Goal: Transaction & Acquisition: Register for event/course

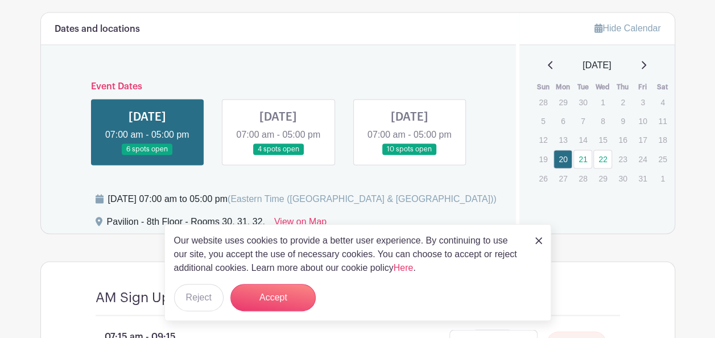
scroll to position [806, 0]
click at [147, 156] on link at bounding box center [147, 156] width 0 height 0
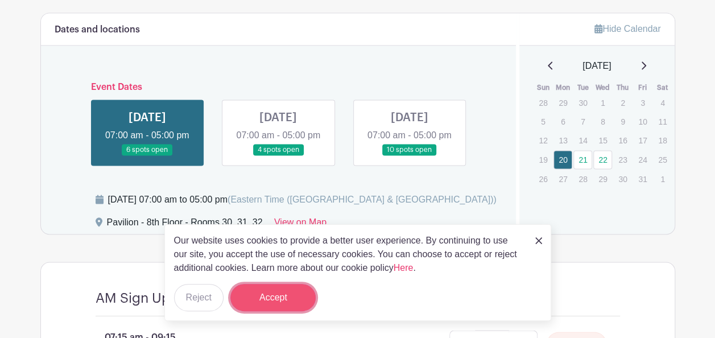
click at [275, 299] on button "Accept" at bounding box center [272, 297] width 85 height 27
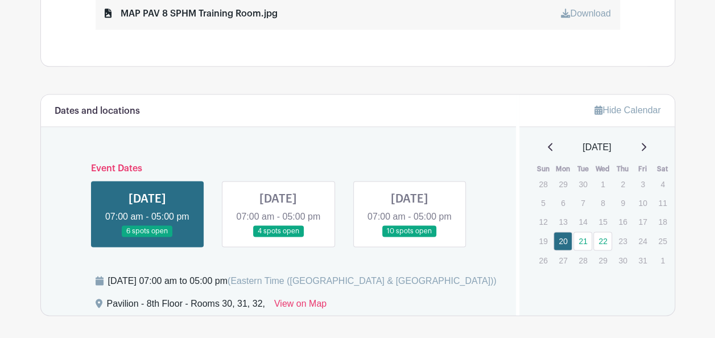
scroll to position [725, 0]
click at [278, 238] on link at bounding box center [278, 238] width 0 height 0
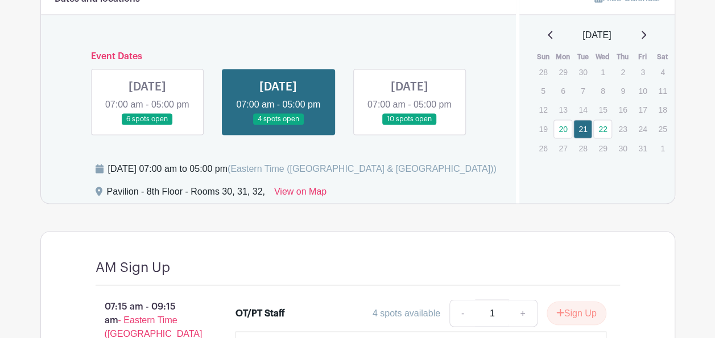
scroll to position [838, 0]
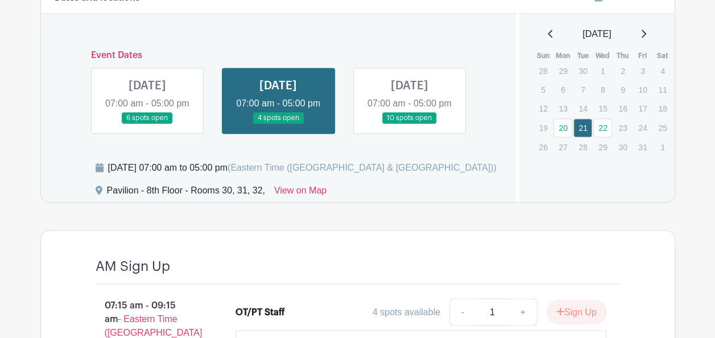
click at [409, 124] on link at bounding box center [409, 124] width 0 height 0
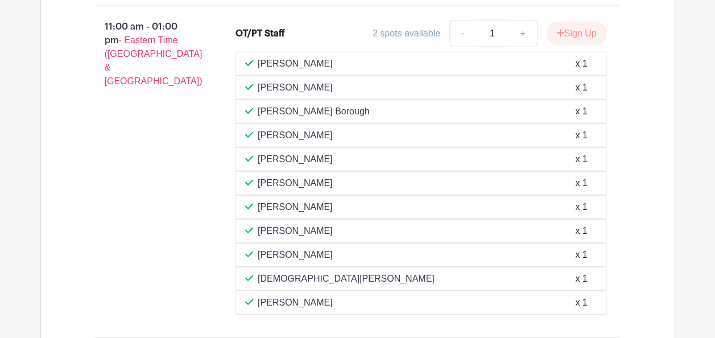
scroll to position [1464, 0]
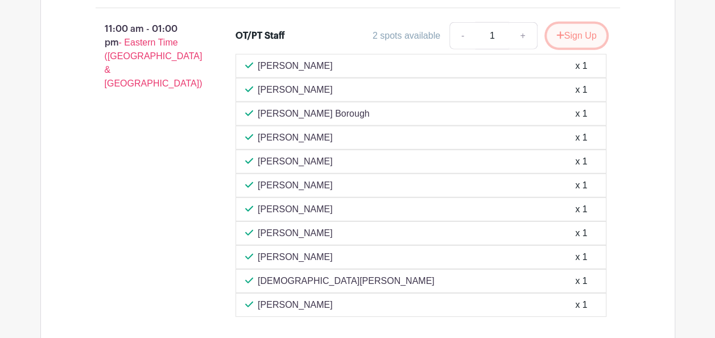
click at [586, 44] on button "Sign Up" at bounding box center [577, 36] width 60 height 24
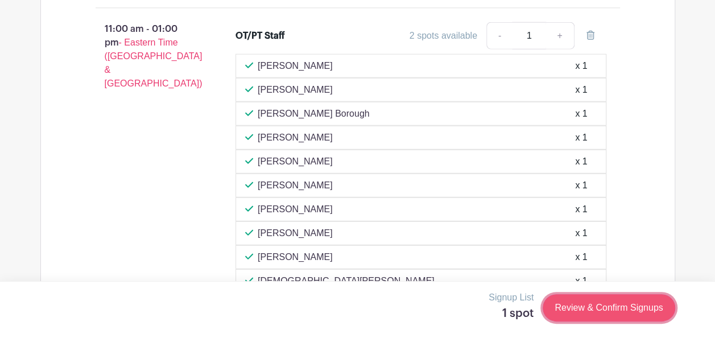
click at [645, 308] on link "Review & Confirm Signups" at bounding box center [609, 307] width 132 height 27
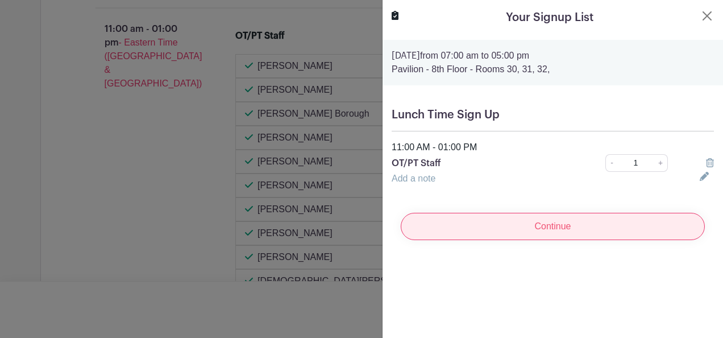
click at [607, 224] on input "Continue" at bounding box center [553, 226] width 304 height 27
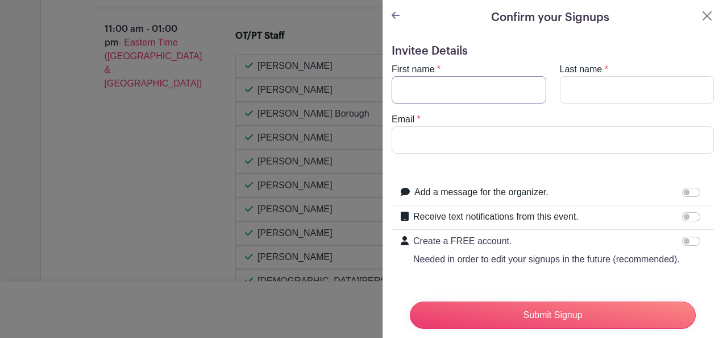
click at [468, 96] on input "First name" at bounding box center [469, 89] width 155 height 27
type input "[PERSON_NAME]"
click at [445, 145] on input "Email" at bounding box center [553, 139] width 322 height 27
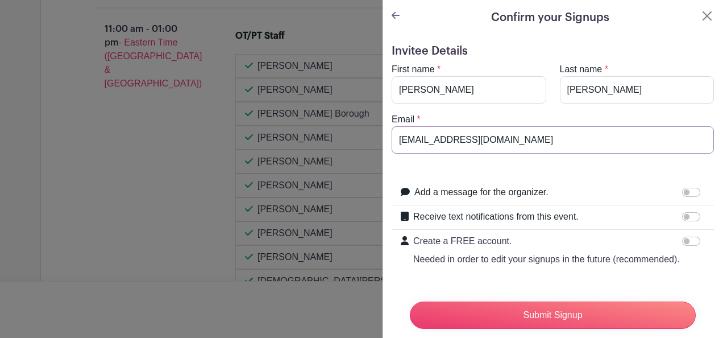
click at [445, 145] on input "[EMAIL_ADDRESS][DOMAIN_NAME]" at bounding box center [553, 139] width 322 height 27
type input "[EMAIL_ADDRESS][DOMAIN_NAME]"
click at [682, 216] on input "Receive text notifications from this event." at bounding box center [691, 216] width 18 height 9
checkbox input "true"
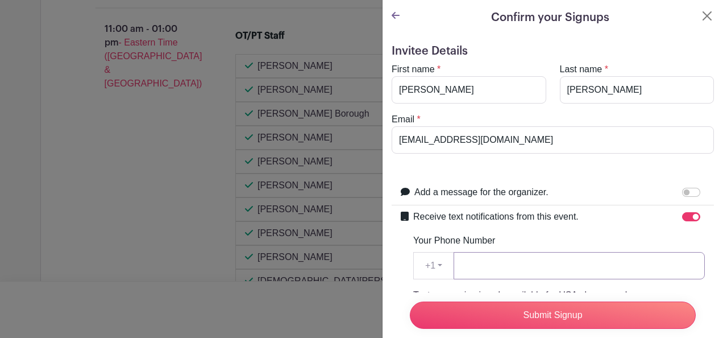
click at [509, 266] on input "Your Phone Number" at bounding box center [579, 265] width 251 height 27
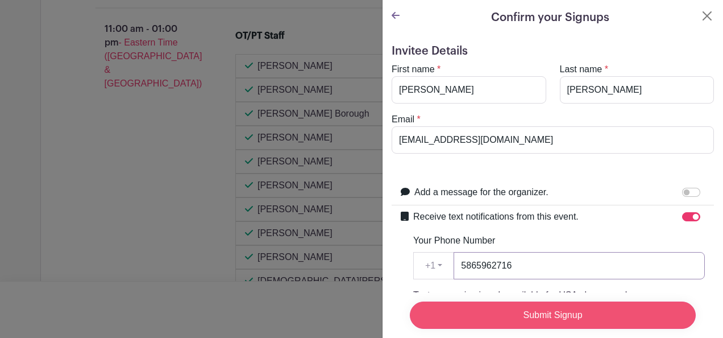
type input "5865962716"
click at [528, 305] on input "Submit Signup" at bounding box center [553, 314] width 286 height 27
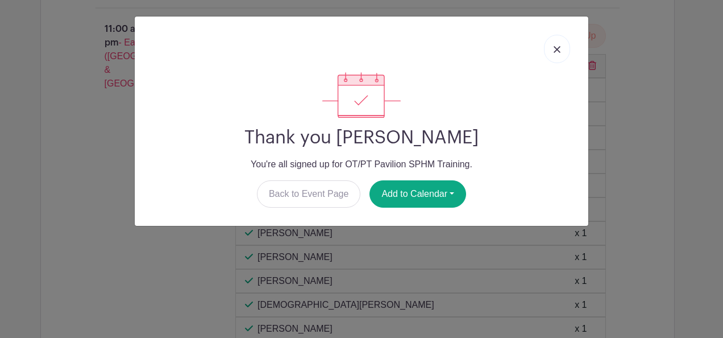
click at [547, 52] on link at bounding box center [557, 49] width 26 height 28
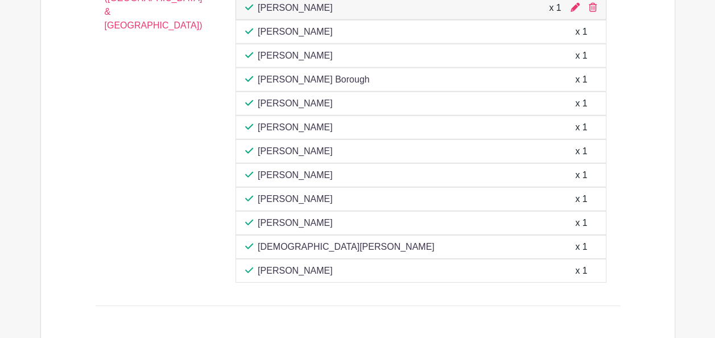
scroll to position [1522, 0]
